Goal: Use online tool/utility: Utilize a website feature to perform a specific function

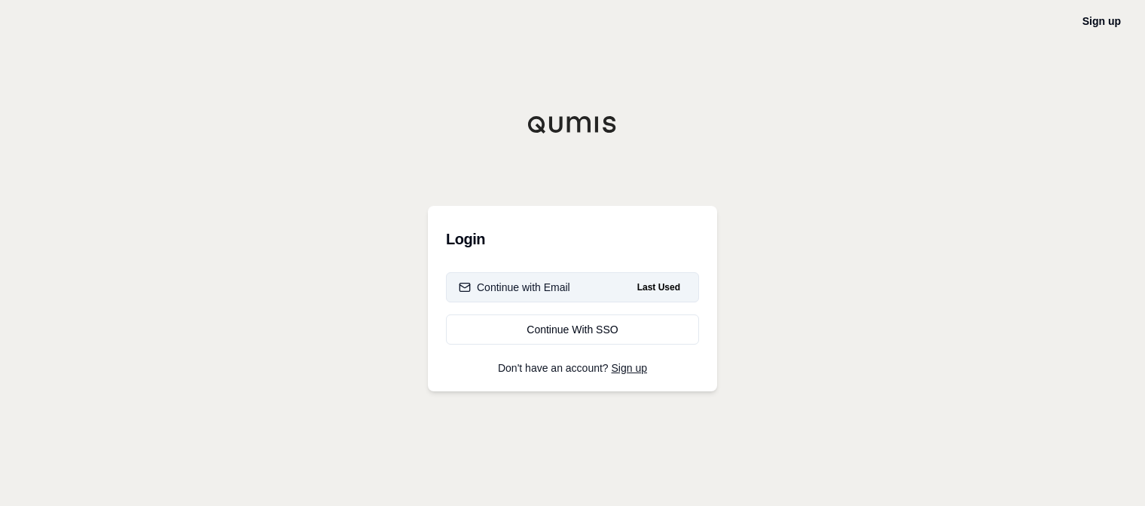
click at [525, 292] on div "Continue with Email" at bounding box center [515, 287] width 112 height 15
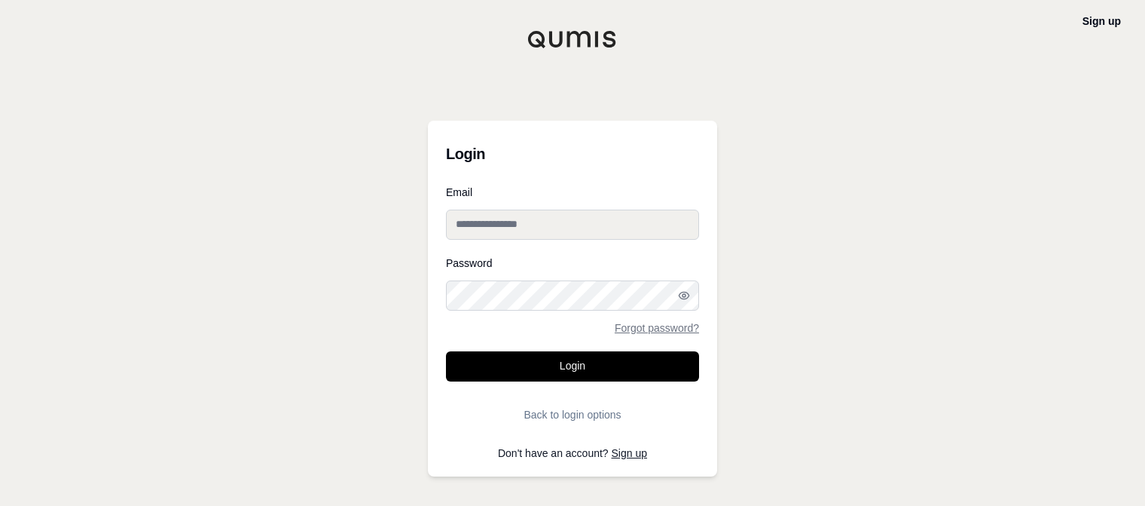
click at [547, 228] on input "Email" at bounding box center [572, 224] width 253 height 30
type input "**********"
click at [446, 351] on button "Login" at bounding box center [572, 366] width 253 height 30
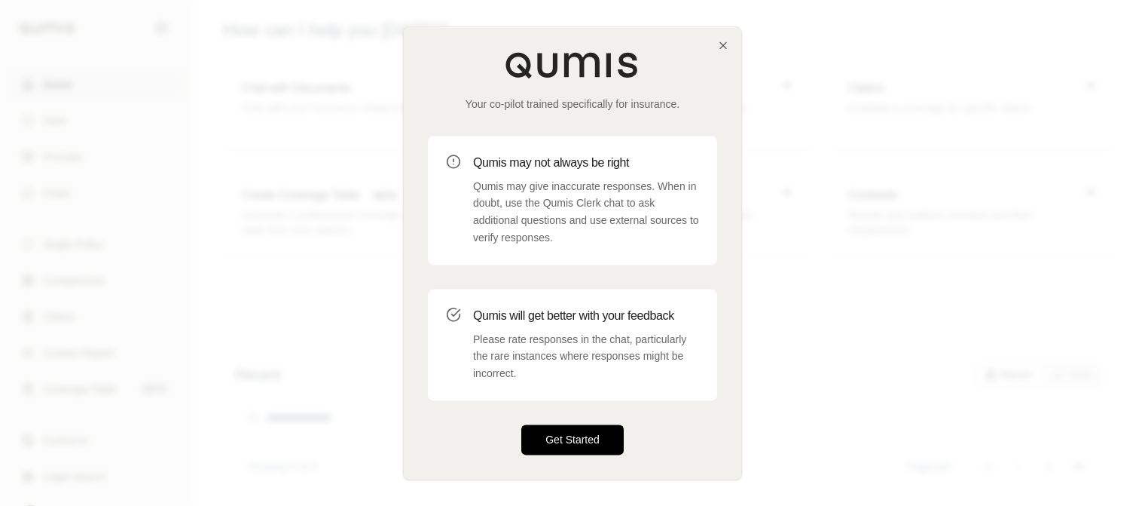
click at [570, 441] on button "Get Started" at bounding box center [572, 439] width 102 height 30
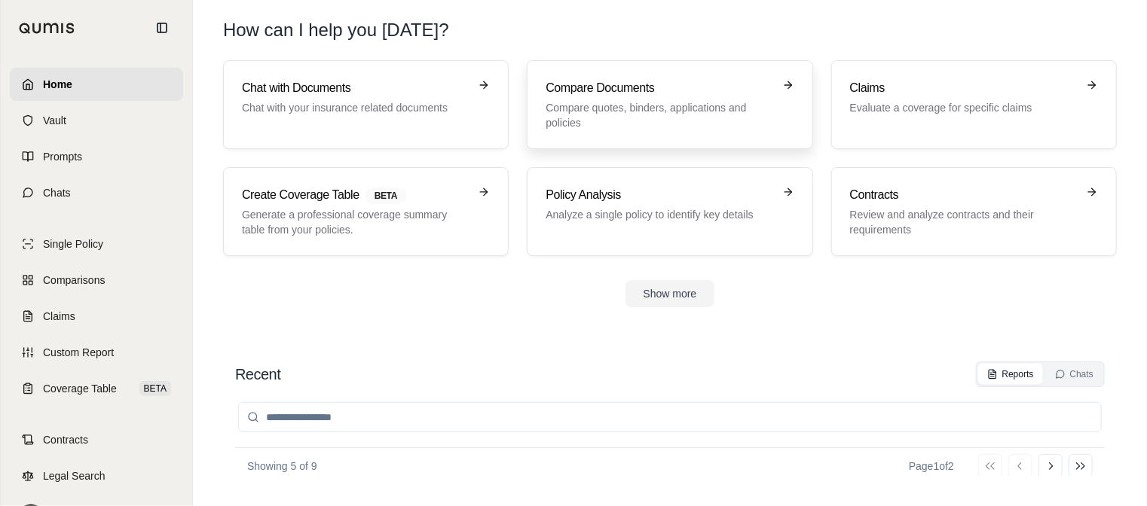
click at [769, 95] on h3 "Compare Documents" at bounding box center [659, 88] width 227 height 18
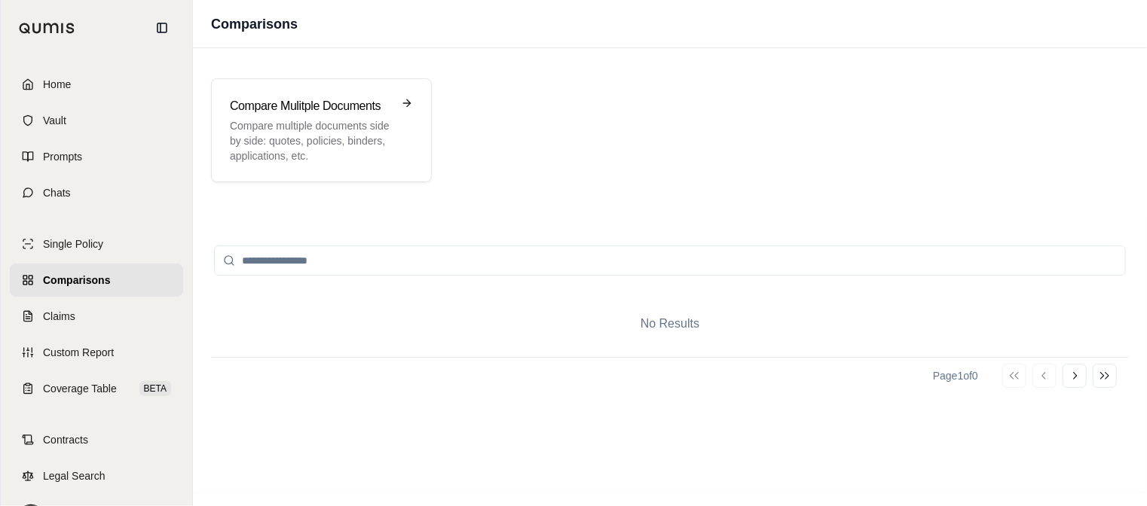
click at [409, 261] on input "search" at bounding box center [670, 261] width 912 height 30
click at [383, 106] on h3 "Compare Mulitple Documents" at bounding box center [311, 106] width 162 height 18
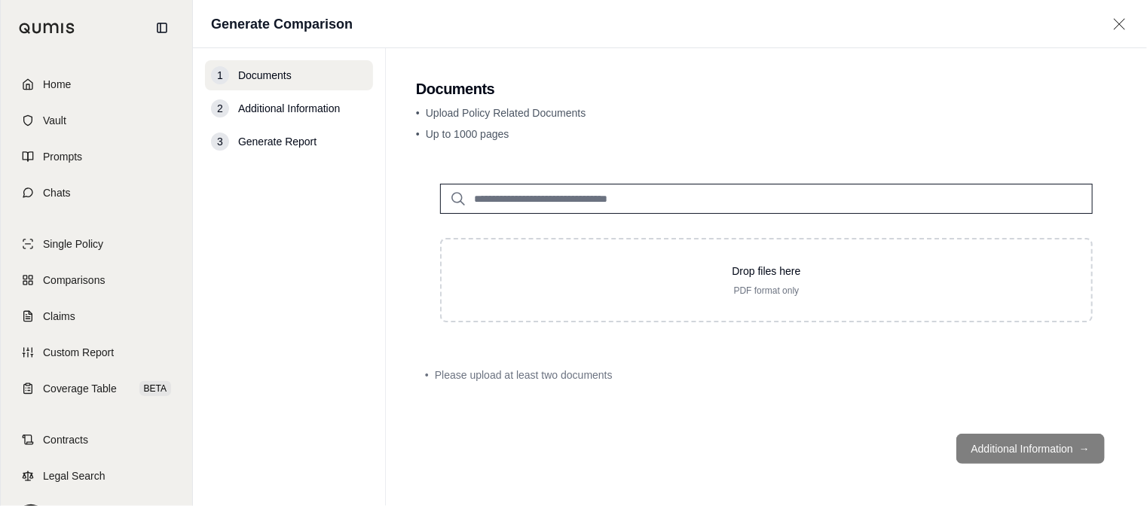
click at [598, 197] on input "search" at bounding box center [766, 199] width 653 height 30
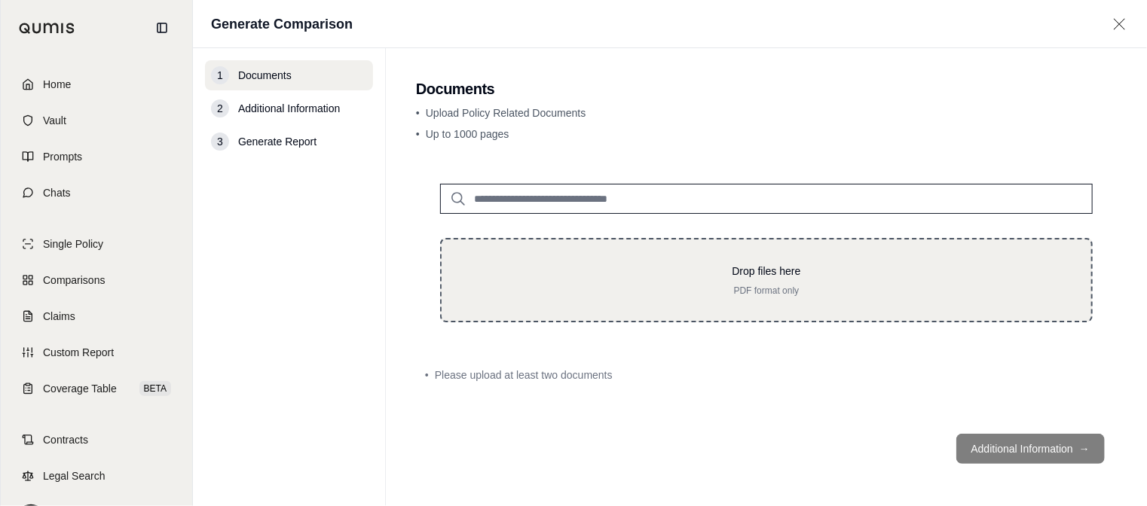
click at [733, 276] on p "Drop files here" at bounding box center [766, 271] width 601 height 15
type input "**********"
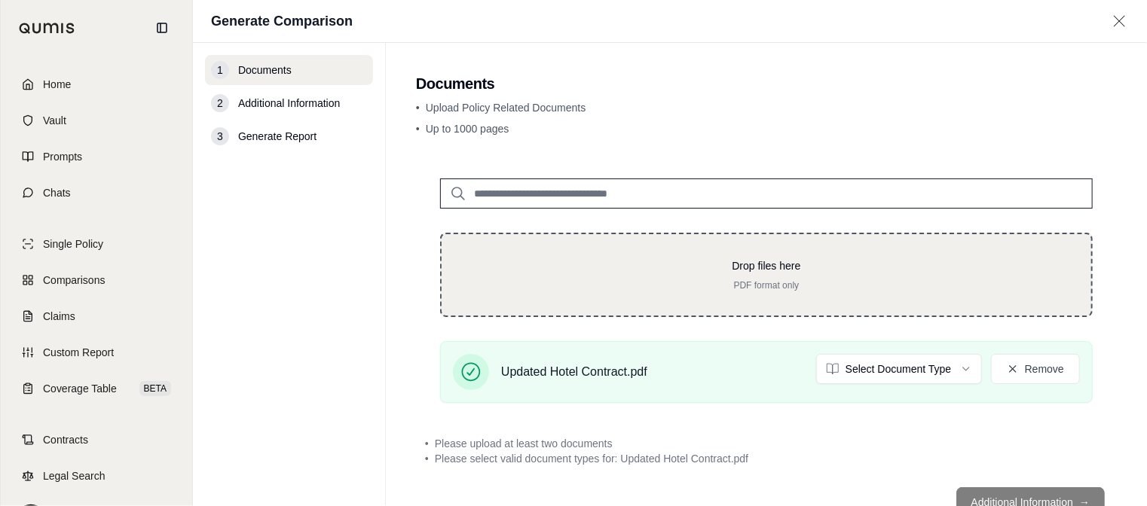
click at [768, 265] on p "Drop files here" at bounding box center [766, 265] width 601 height 15
type input "**********"
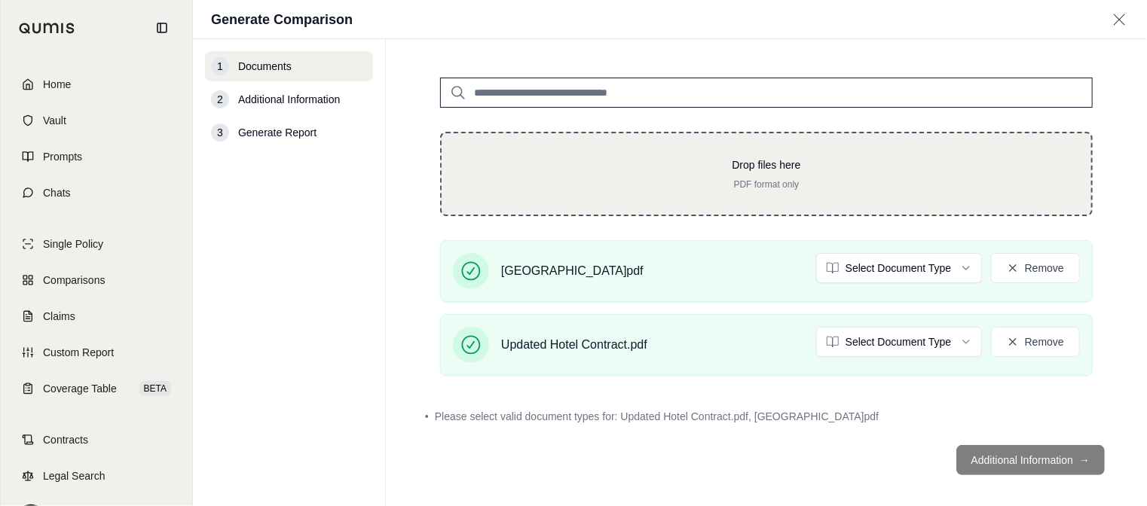
scroll to position [107, 0]
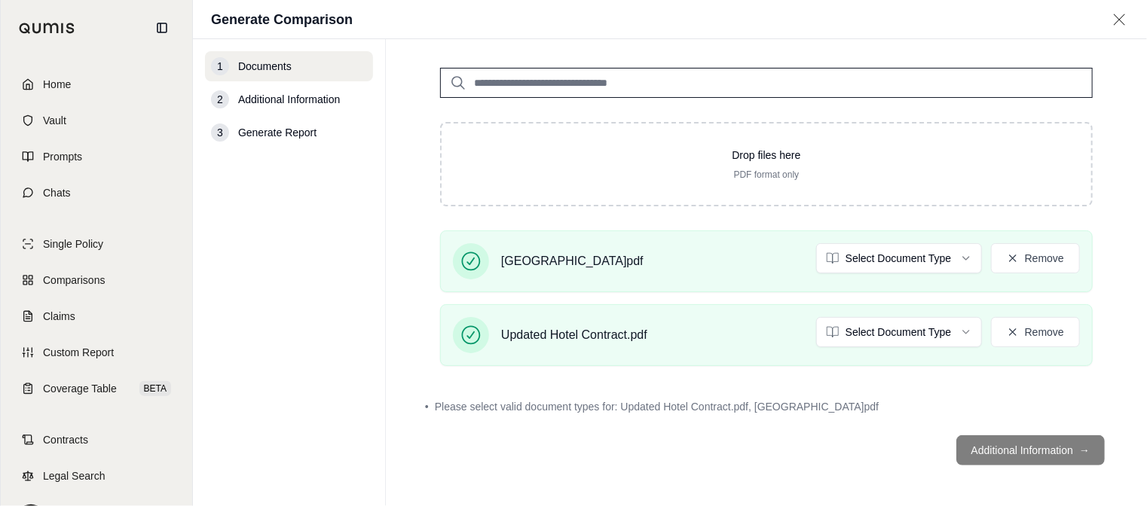
click at [1055, 457] on footer "Additional Information →" at bounding box center [766, 451] width 701 height 54
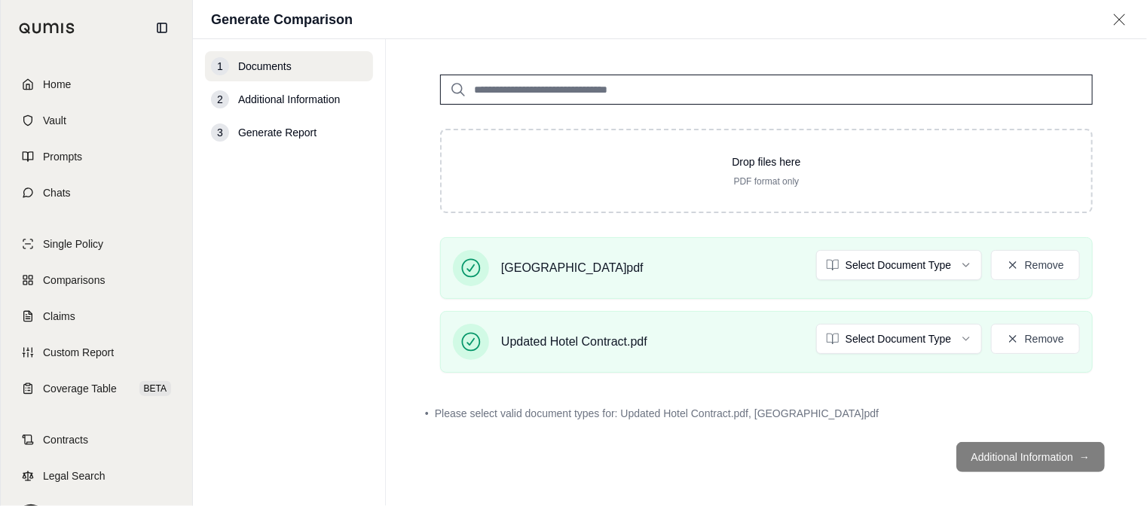
scroll to position [104, 0]
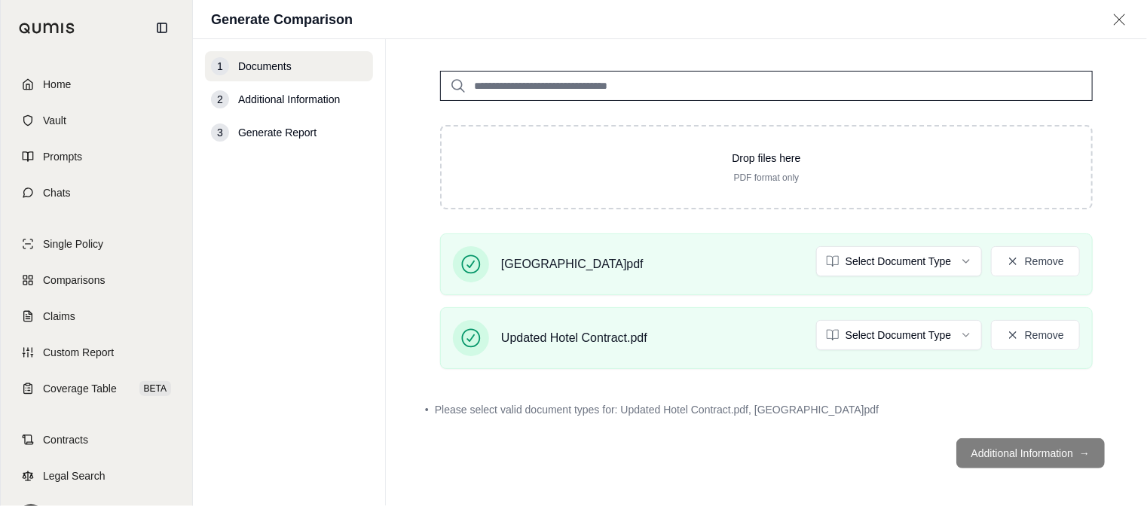
click at [1050, 455] on footer "Additional Information →" at bounding box center [766, 454] width 701 height 54
click at [965, 255] on button "Select Document Type" at bounding box center [899, 261] width 166 height 30
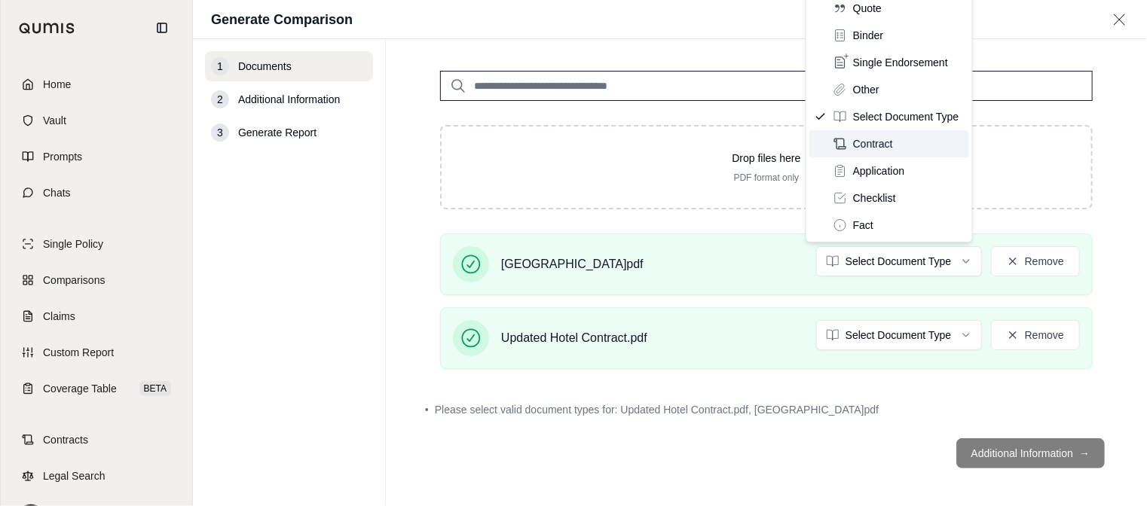
click at [890, 144] on span "Contract" at bounding box center [873, 143] width 40 height 15
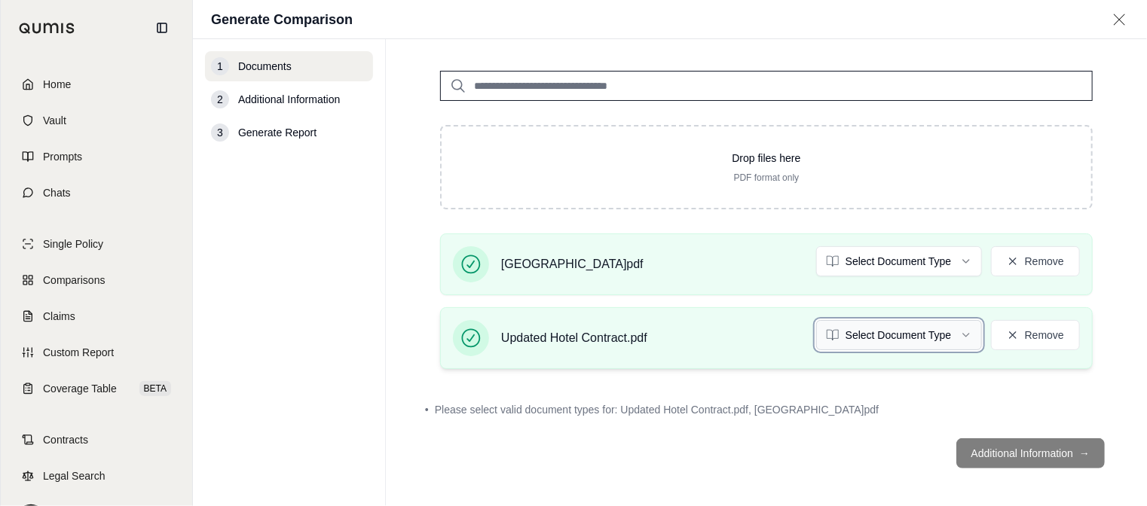
click at [947, 338] on button "Select Document Type" at bounding box center [899, 335] width 166 height 30
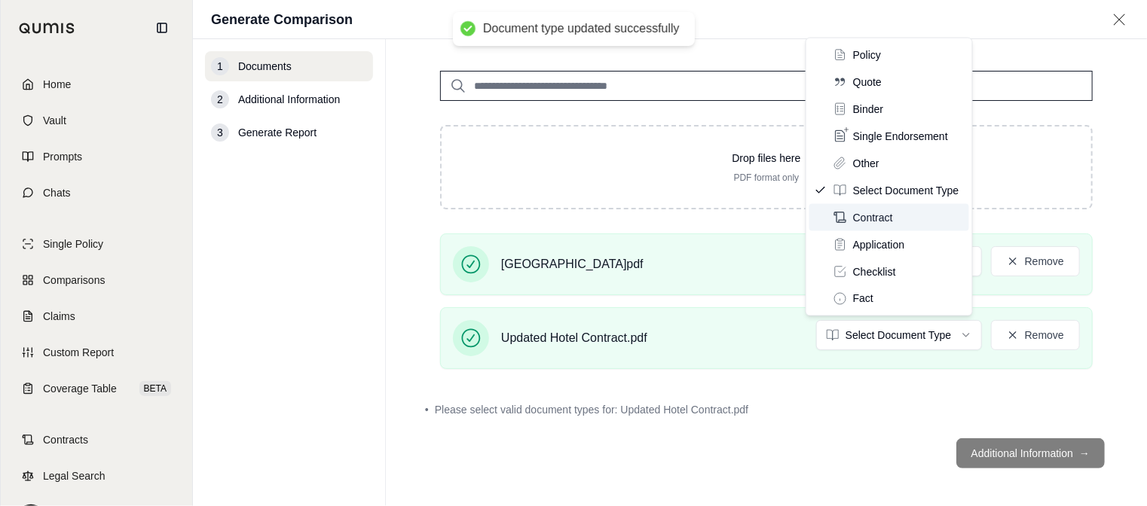
click at [883, 219] on span "Contract" at bounding box center [873, 217] width 40 height 15
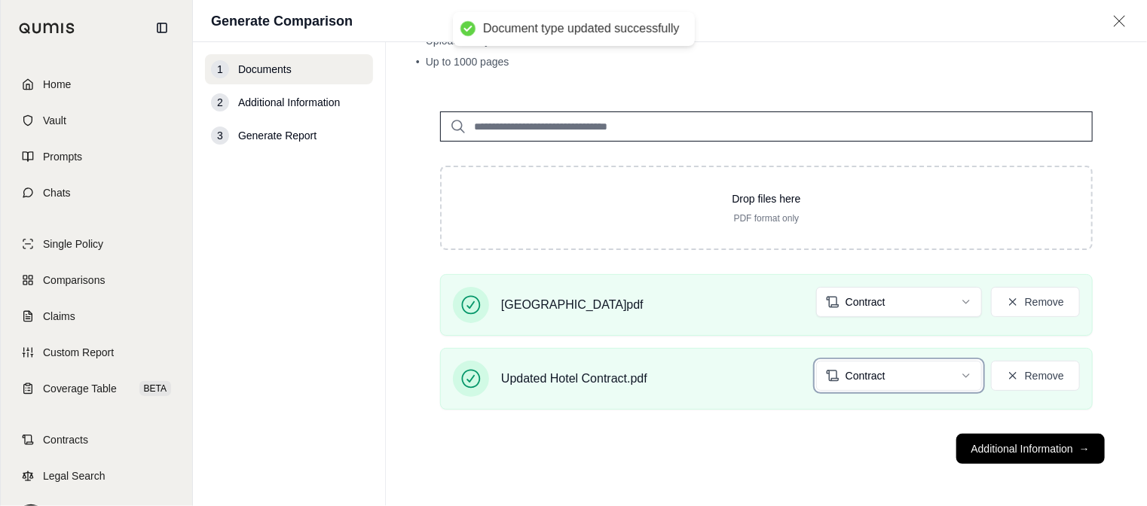
scroll to position [65, 0]
click at [1031, 449] on button "Additional Information →" at bounding box center [1030, 451] width 148 height 30
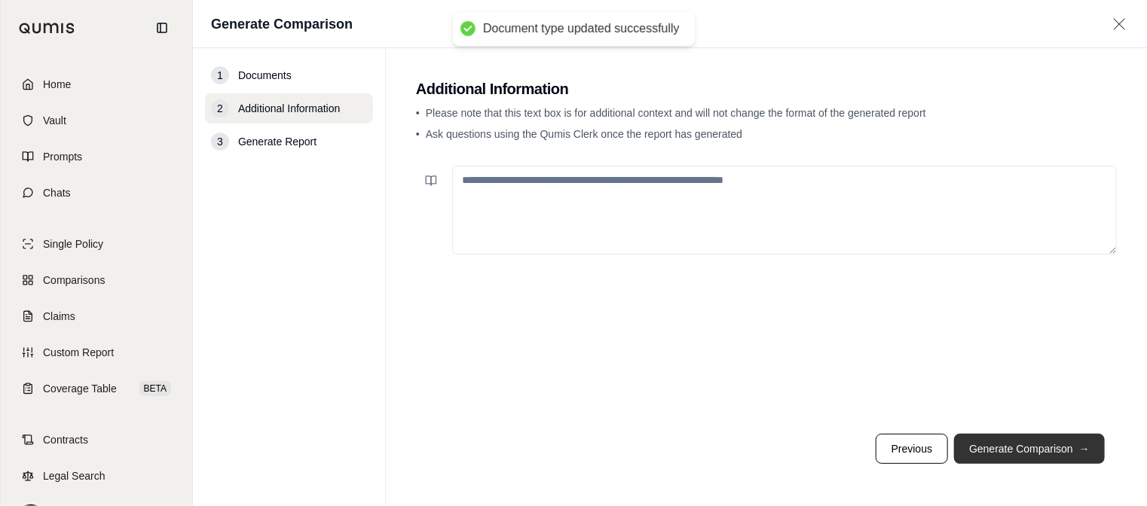
scroll to position [0, 0]
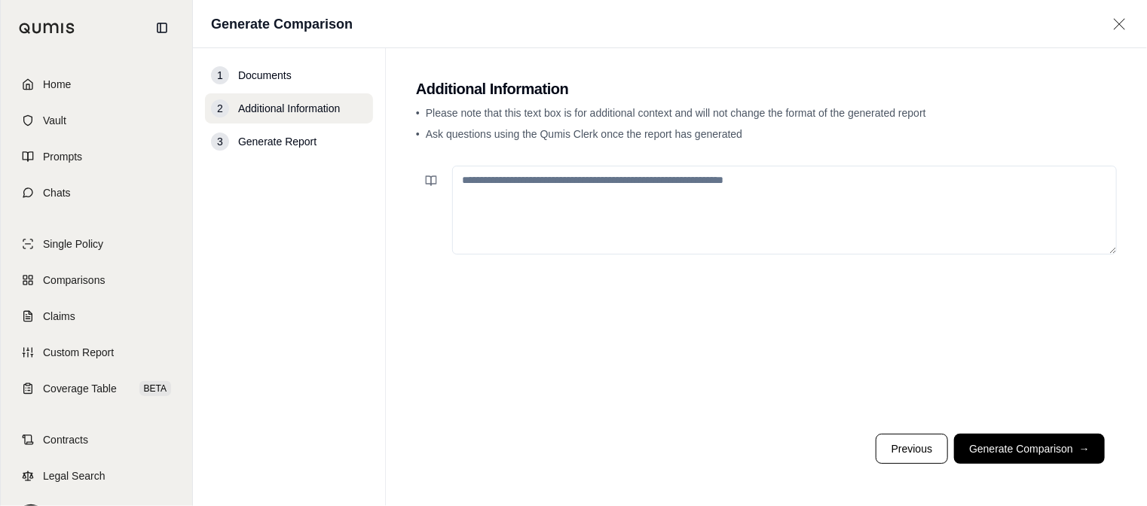
click at [753, 179] on textarea at bounding box center [784, 210] width 665 height 89
type textarea "**********"
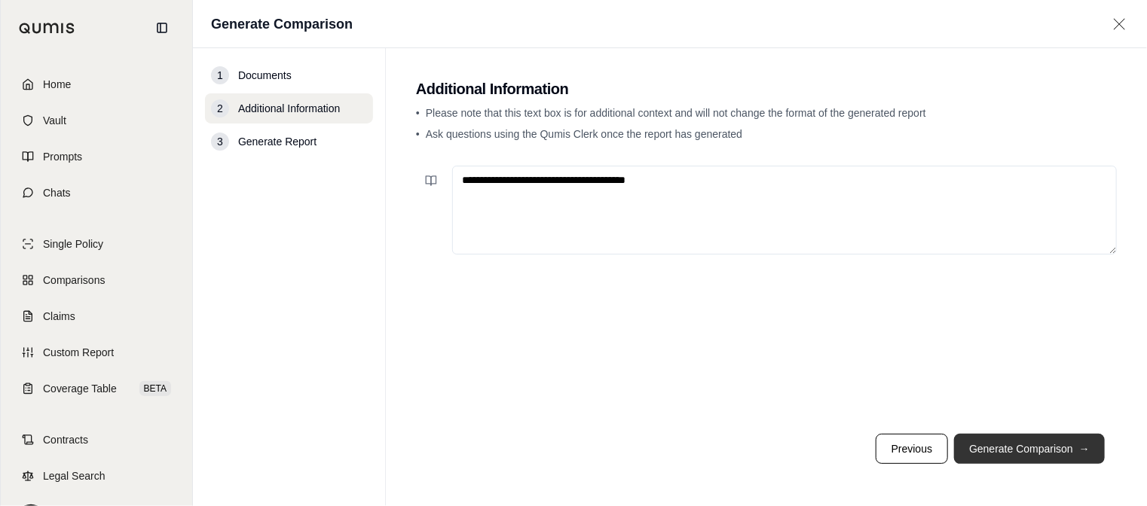
click at [1040, 449] on button "Generate Comparison →" at bounding box center [1029, 449] width 151 height 30
